Goal: Task Accomplishment & Management: Use online tool/utility

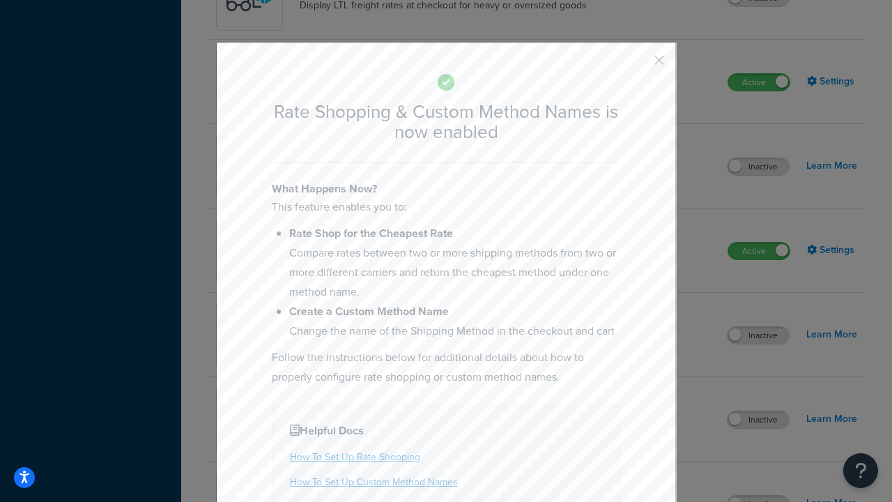
click at [638, 65] on button "button" at bounding box center [638, 64] width 3 height 3
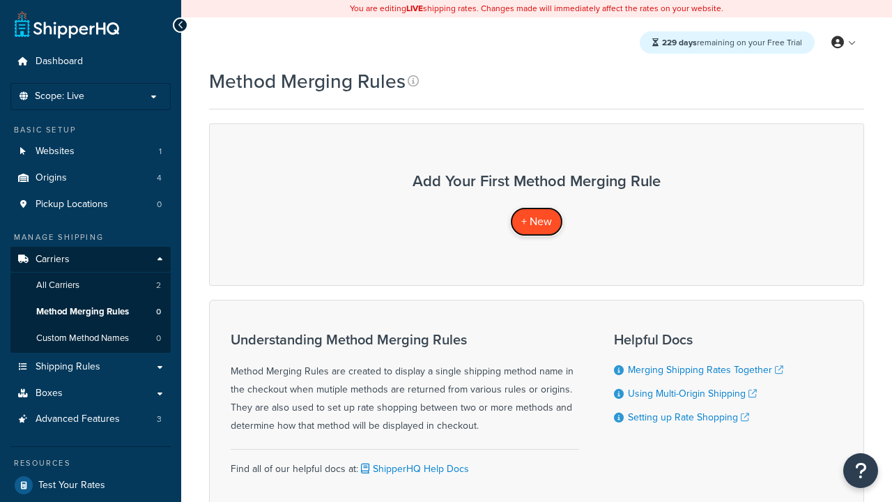
click at [536, 221] on span "+ New" at bounding box center [536, 221] width 31 height 16
